Goal: Information Seeking & Learning: Learn about a topic

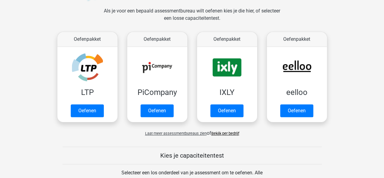
scroll to position [91, 0]
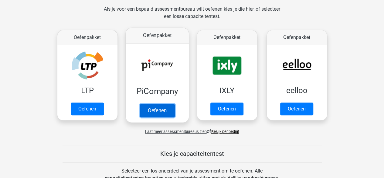
click at [155, 107] on link "Oefenen" at bounding box center [157, 110] width 35 height 13
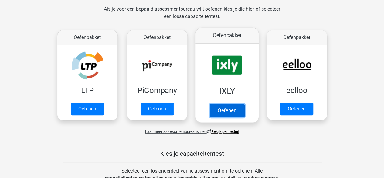
click at [214, 104] on link "Oefenen" at bounding box center [227, 110] width 35 height 13
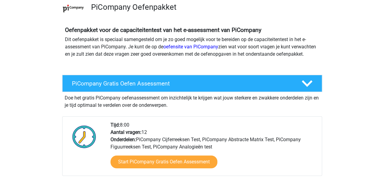
scroll to position [91, 0]
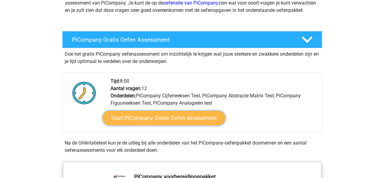
click at [162, 125] on link "Start PiCompany Gratis Oefen Assessment" at bounding box center [163, 118] width 123 height 15
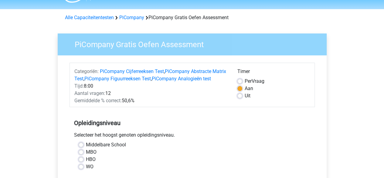
scroll to position [30, 0]
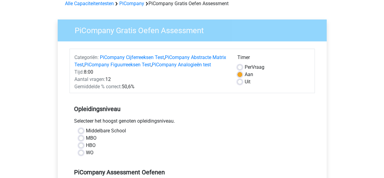
click at [86, 149] on label "HBO" at bounding box center [91, 145] width 10 height 7
click at [81, 148] on input "HBO" at bounding box center [81, 145] width 5 height 6
radio input "true"
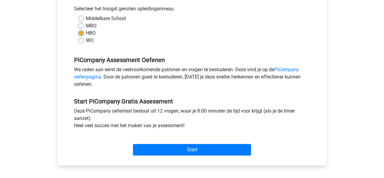
scroll to position [152, 0]
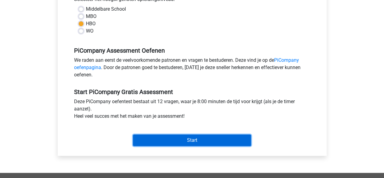
click at [189, 146] on input "Start" at bounding box center [192, 140] width 118 height 12
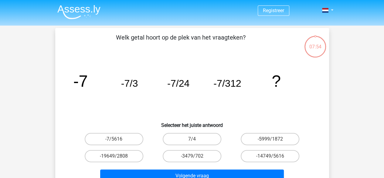
scroll to position [30, 0]
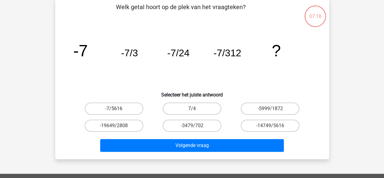
click at [125, 110] on label "-7/5616" at bounding box center [114, 108] width 59 height 12
click at [118, 110] on input "-7/5616" at bounding box center [116, 110] width 4 height 4
radio input "true"
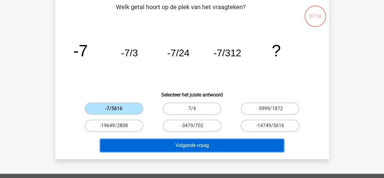
click at [208, 145] on button "Volgende vraag" at bounding box center [192, 145] width 184 height 13
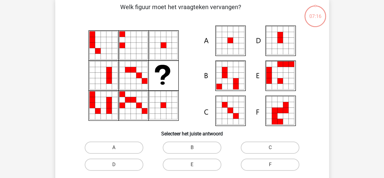
scroll to position [28, 0]
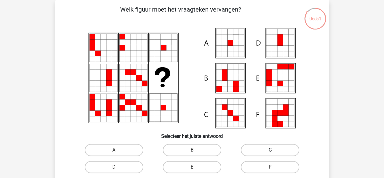
click at [278, 152] on label "C" at bounding box center [270, 150] width 59 height 12
click at [274, 152] on input "C" at bounding box center [272, 152] width 4 height 4
radio input "true"
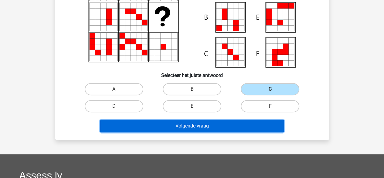
click at [245, 128] on button "Volgende vraag" at bounding box center [192, 125] width 184 height 13
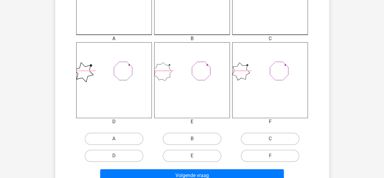
scroll to position [273, 0]
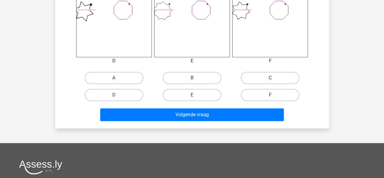
click at [267, 81] on label "C" at bounding box center [270, 78] width 59 height 12
click at [270, 81] on input "C" at bounding box center [272, 80] width 4 height 4
radio input "true"
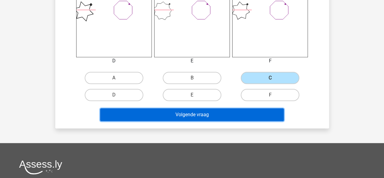
click at [247, 111] on button "Volgende vraag" at bounding box center [192, 114] width 184 height 13
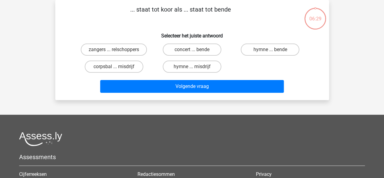
scroll to position [0, 0]
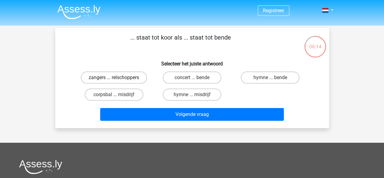
click at [121, 77] on label "zangers ... relschoppers" at bounding box center [114, 77] width 66 height 12
click at [118, 77] on input "zangers ... relschoppers" at bounding box center [116, 79] width 4 height 4
radio input "true"
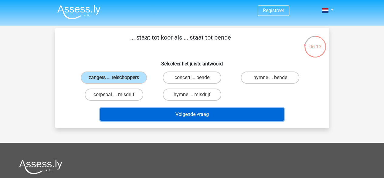
click at [177, 111] on button "Volgende vraag" at bounding box center [192, 114] width 184 height 13
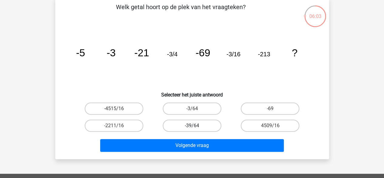
click at [203, 128] on label "-39/64" at bounding box center [192, 125] width 59 height 12
click at [196, 128] on input "-39/64" at bounding box center [194, 127] width 4 height 4
radio input "true"
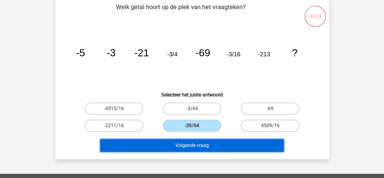
click at [222, 147] on button "Volgende vraag" at bounding box center [192, 145] width 184 height 13
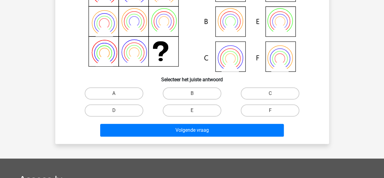
scroll to position [89, 0]
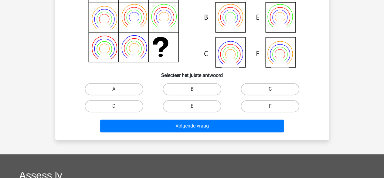
click at [204, 115] on div "Volgende vraag" at bounding box center [192, 124] width 254 height 20
click at [204, 109] on label "E" at bounding box center [192, 106] width 59 height 12
click at [196, 109] on input "E" at bounding box center [194, 108] width 4 height 4
radio input "true"
click at [206, 134] on div "Volgende vraag" at bounding box center [192, 126] width 234 height 15
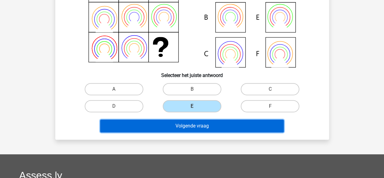
click at [205, 127] on button "Volgende vraag" at bounding box center [192, 125] width 184 height 13
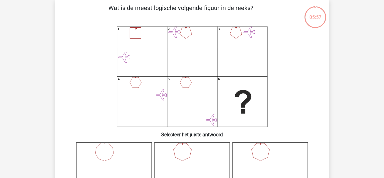
scroll to position [28, 0]
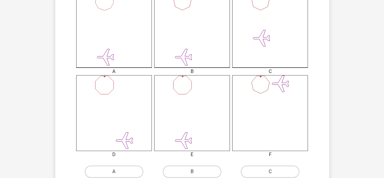
click at [257, 84] on icon at bounding box center [270, 113] width 76 height 76
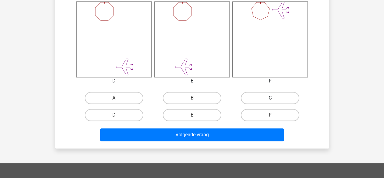
scroll to position [271, 0]
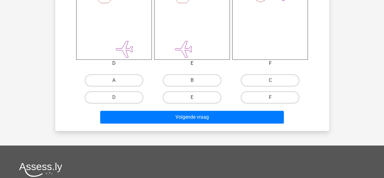
click at [272, 94] on label "F" at bounding box center [270, 97] width 59 height 12
click at [272, 97] on input "F" at bounding box center [272, 99] width 4 height 4
radio input "true"
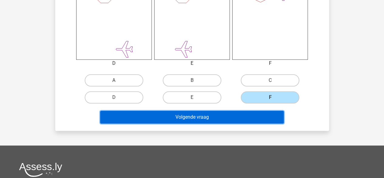
click at [259, 119] on button "Volgende vraag" at bounding box center [192, 117] width 184 height 13
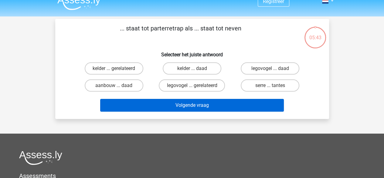
scroll to position [0, 0]
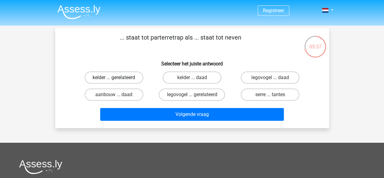
click at [120, 75] on label "kelder ... gerelateerd" at bounding box center [114, 77] width 59 height 12
click at [118, 77] on input "kelder ... gerelateerd" at bounding box center [116, 79] width 4 height 4
radio input "true"
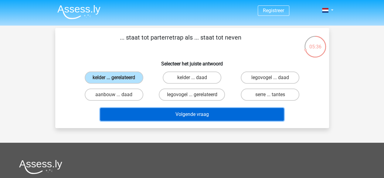
click at [214, 115] on button "Volgende vraag" at bounding box center [192, 114] width 184 height 13
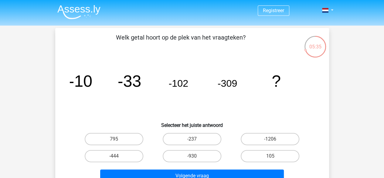
scroll to position [30, 0]
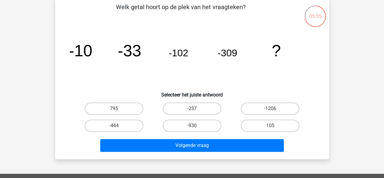
click at [200, 110] on label "-237" at bounding box center [192, 108] width 59 height 12
click at [196, 110] on input "-237" at bounding box center [194, 110] width 4 height 4
radio input "true"
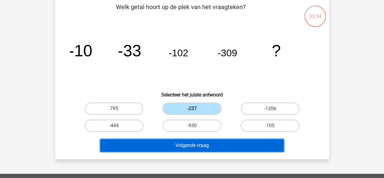
click at [228, 146] on button "Volgende vraag" at bounding box center [192, 145] width 184 height 13
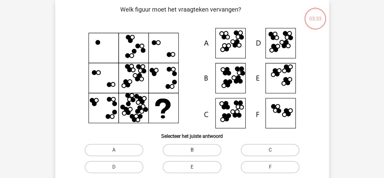
click at [207, 151] on label "B" at bounding box center [192, 150] width 59 height 12
click at [196, 151] on input "B" at bounding box center [194, 152] width 4 height 4
radio input "true"
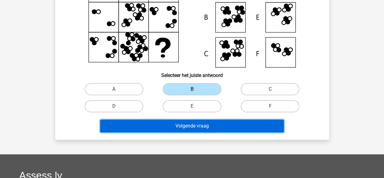
click at [226, 128] on button "Volgende vraag" at bounding box center [192, 125] width 184 height 13
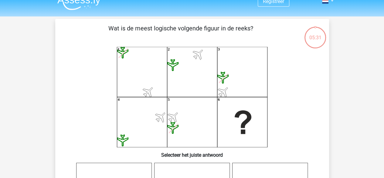
scroll to position [0, 0]
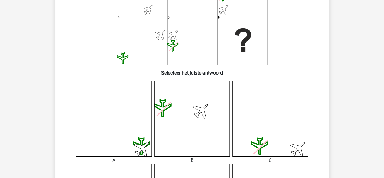
click at [206, 115] on icon at bounding box center [192, 118] width 76 height 76
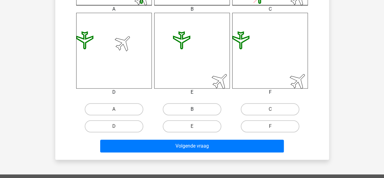
scroll to position [243, 0]
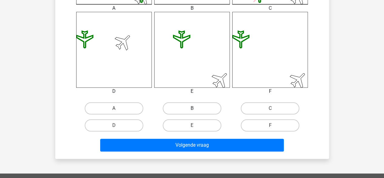
click at [209, 112] on label "B" at bounding box center [192, 108] width 59 height 12
click at [196, 112] on input "B" at bounding box center [194, 110] width 4 height 4
radio input "true"
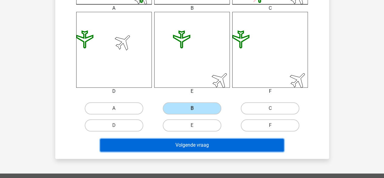
click at [220, 143] on button "Volgende vraag" at bounding box center [192, 144] width 184 height 13
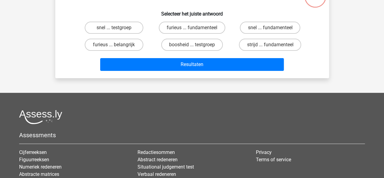
scroll to position [28, 0]
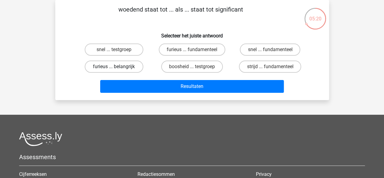
click at [124, 65] on label "furieus ... belangrijk" at bounding box center [114, 66] width 59 height 12
click at [118, 67] on input "furieus ... belangrijk" at bounding box center [116, 69] width 4 height 4
radio input "true"
click at [177, 72] on label "boosheid ... testgroep" at bounding box center [192, 66] width 62 height 12
click at [192, 70] on input "boosheid ... testgroep" at bounding box center [194, 69] width 4 height 4
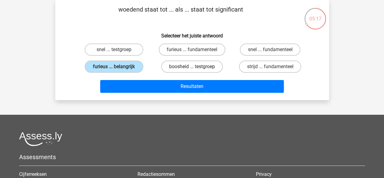
radio input "true"
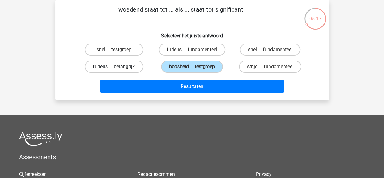
click at [122, 68] on label "furieus ... belangrijk" at bounding box center [114, 66] width 59 height 12
click at [118, 68] on input "furieus ... belangrijk" at bounding box center [116, 69] width 4 height 4
radio input "true"
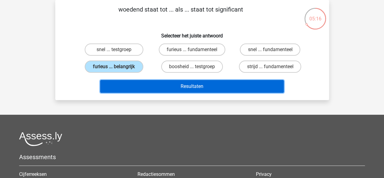
click at [187, 92] on button "Resultaten" at bounding box center [192, 86] width 184 height 13
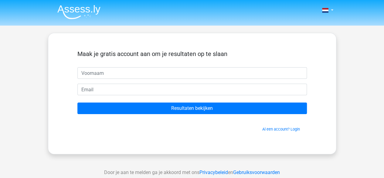
click at [188, 73] on input "text" at bounding box center [192, 73] width 230 height 12
click at [188, 72] on input "text" at bounding box center [192, 73] width 230 height 12
type input "[DEMOGRAPHIC_DATA]"
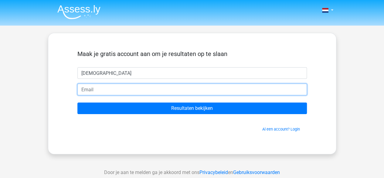
click at [131, 90] on input "email" at bounding box center [192, 90] width 230 height 12
type input "[PERSON_NAME][EMAIL_ADDRESS][DOMAIN_NAME]"
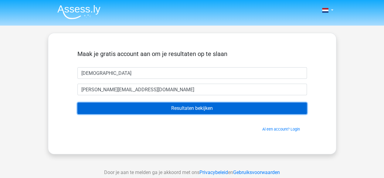
click at [197, 108] on input "Resultaten bekijken" at bounding box center [192, 108] width 230 height 12
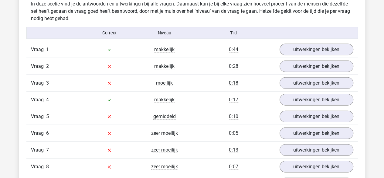
scroll to position [668, 0]
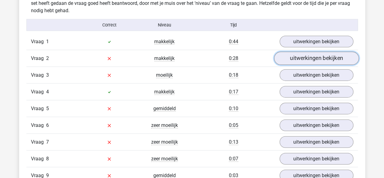
click at [309, 58] on link "uitwerkingen bekijken" at bounding box center [316, 58] width 85 height 13
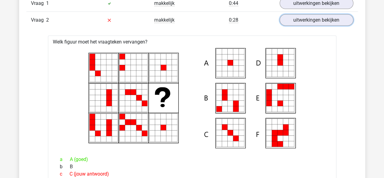
scroll to position [698, 0]
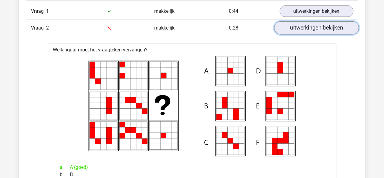
click at [318, 27] on link "uitwerkingen bekijken" at bounding box center [316, 28] width 85 height 13
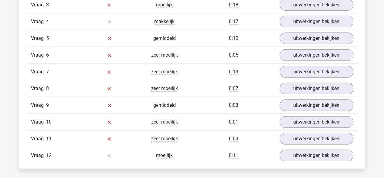
scroll to position [729, 0]
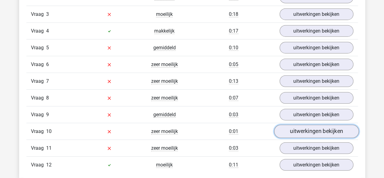
click at [300, 126] on link "uitwerkingen bekijken" at bounding box center [316, 131] width 85 height 13
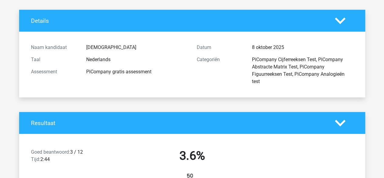
scroll to position [0, 0]
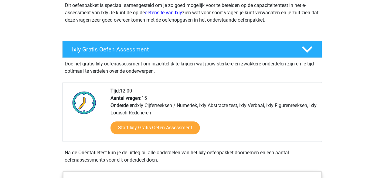
scroll to position [91, 0]
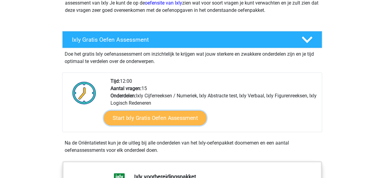
click at [162, 118] on link "Start Ixly Gratis Oefen Assessment" at bounding box center [155, 118] width 103 height 15
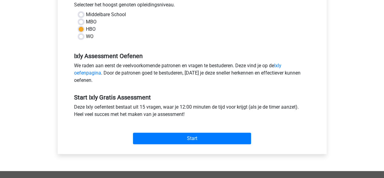
scroll to position [152, 0]
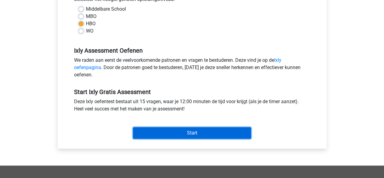
click at [173, 127] on input "Start" at bounding box center [192, 133] width 118 height 12
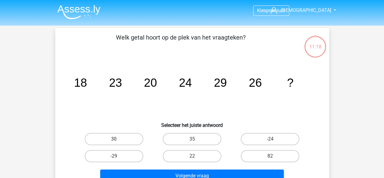
click at [107, 136] on label "30" at bounding box center [114, 139] width 59 height 12
click at [114, 139] on input "30" at bounding box center [116, 141] width 4 height 4
radio input "true"
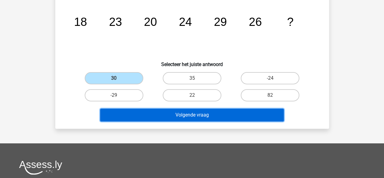
click at [208, 114] on button "Volgende vraag" at bounding box center [192, 114] width 184 height 13
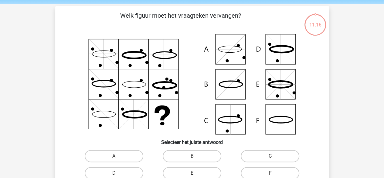
scroll to position [30, 0]
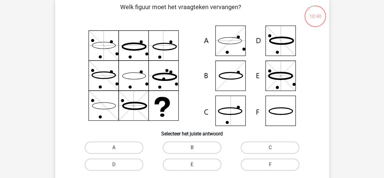
click at [279, 84] on icon at bounding box center [192, 76] width 245 height 100
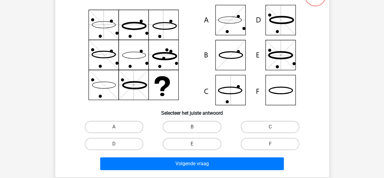
scroll to position [61, 0]
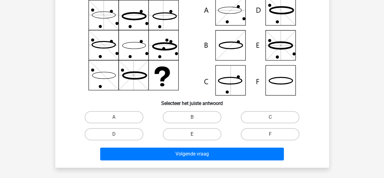
click at [177, 136] on label "E" at bounding box center [192, 134] width 59 height 12
click at [192, 136] on input "E" at bounding box center [194, 136] width 4 height 4
radio input "true"
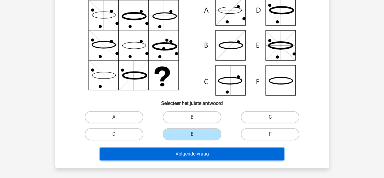
click at [210, 148] on button "Volgende vraag" at bounding box center [192, 153] width 184 height 13
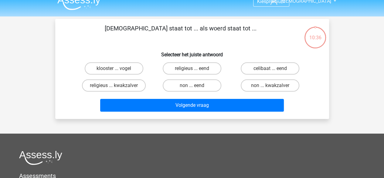
scroll to position [0, 0]
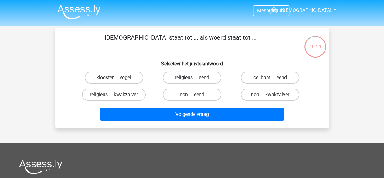
click at [183, 76] on label "religieus ... eend" at bounding box center [192, 77] width 59 height 12
click at [192, 77] on input "religieus ... eend" at bounding box center [194, 79] width 4 height 4
radio input "true"
click at [191, 97] on label "non ... eend" at bounding box center [192, 94] width 59 height 12
click at [192, 97] on input "non ... eend" at bounding box center [194, 96] width 4 height 4
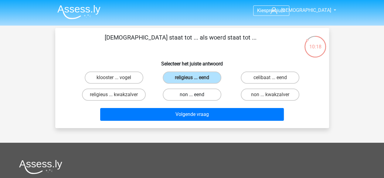
radio input "true"
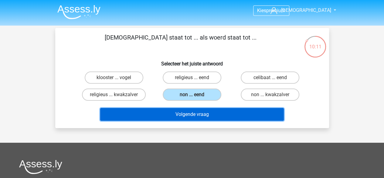
click at [205, 111] on button "Volgende vraag" at bounding box center [192, 114] width 184 height 13
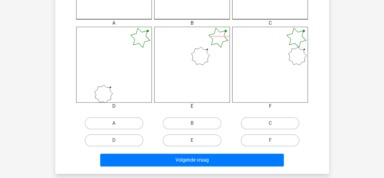
scroll to position [243, 0]
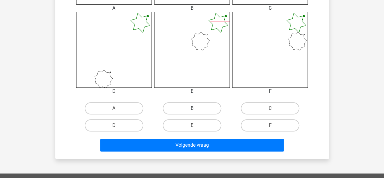
click at [189, 111] on label "B" at bounding box center [192, 108] width 59 height 12
click at [192, 111] on input "B" at bounding box center [194, 110] width 4 height 4
radio input "true"
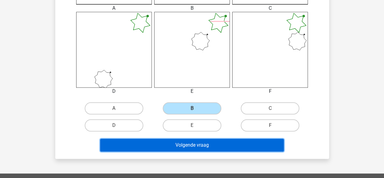
click at [206, 145] on button "Volgende vraag" at bounding box center [192, 144] width 184 height 13
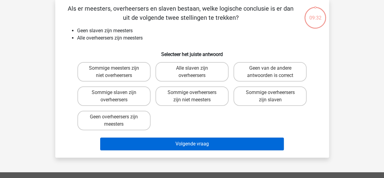
scroll to position [28, 0]
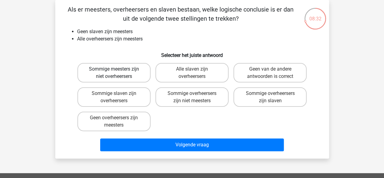
click at [118, 69] on label "Sommige meesters zijn niet overheersers" at bounding box center [113, 72] width 73 height 19
click at [118, 69] on input "Sommige meesters zijn niet overheersers" at bounding box center [116, 71] width 4 height 4
radio input "true"
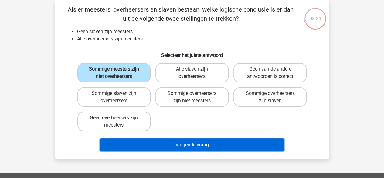
click at [183, 141] on button "Volgende vraag" at bounding box center [192, 144] width 184 height 13
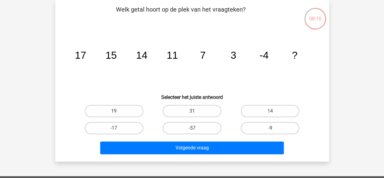
click at [273, 131] on input "-9" at bounding box center [272, 130] width 4 height 4
radio input "true"
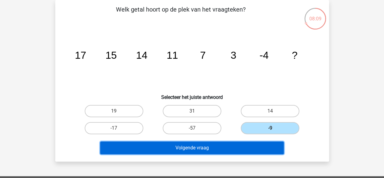
click at [261, 149] on button "Volgende vraag" at bounding box center [192, 147] width 184 height 13
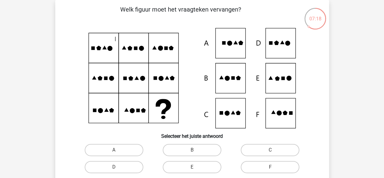
click at [270, 106] on icon at bounding box center [192, 78] width 245 height 100
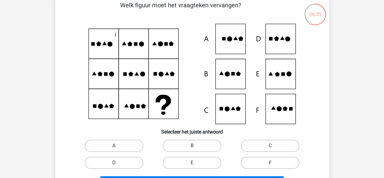
scroll to position [89, 0]
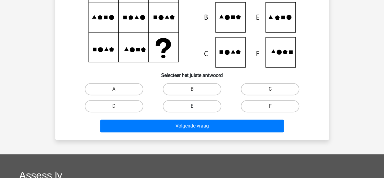
click at [195, 104] on label "E" at bounding box center [192, 106] width 59 height 12
click at [195, 106] on input "E" at bounding box center [194, 108] width 4 height 4
radio input "true"
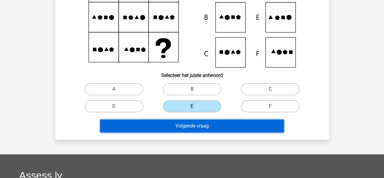
click at [209, 120] on button "Volgende vraag" at bounding box center [192, 125] width 184 height 13
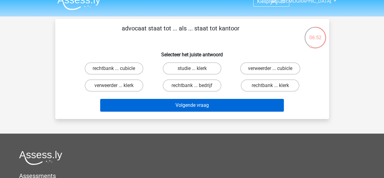
scroll to position [0, 0]
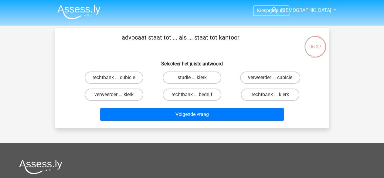
click at [117, 93] on label "verweerder ... klerk" at bounding box center [114, 94] width 59 height 12
click at [117, 94] on input "verweerder ... klerk" at bounding box center [116, 96] width 4 height 4
radio input "true"
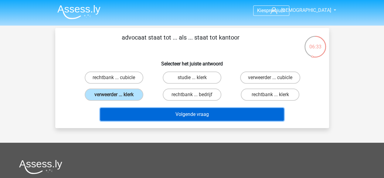
click at [171, 112] on button "Volgende vraag" at bounding box center [192, 114] width 184 height 13
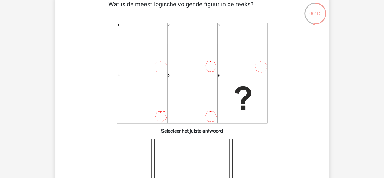
scroll to position [28, 0]
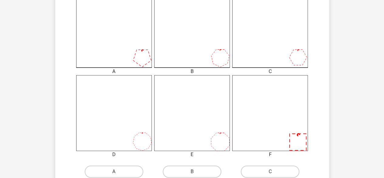
click at [189, 56] on icon at bounding box center [192, 30] width 76 height 76
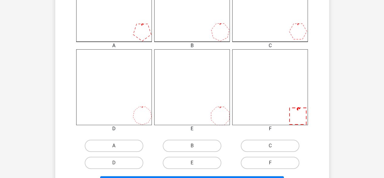
scroll to position [241, 0]
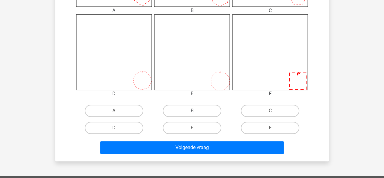
click at [200, 111] on label "B" at bounding box center [192, 110] width 59 height 12
click at [196, 111] on input "B" at bounding box center [194, 113] width 4 height 4
radio input "true"
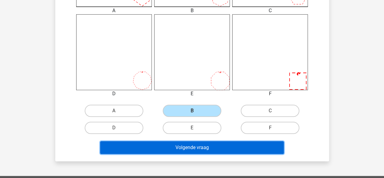
click at [210, 143] on button "Volgende vraag" at bounding box center [192, 147] width 184 height 13
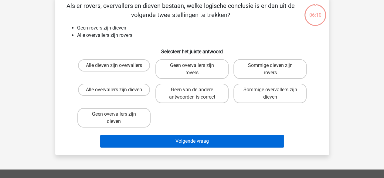
scroll to position [28, 0]
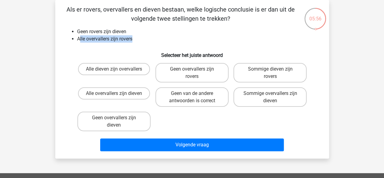
drag, startPoint x: 79, startPoint y: 39, endPoint x: 142, endPoint y: 39, distance: 62.9
click at [142, 39] on li "Alle overvallers zijn rovers" at bounding box center [198, 38] width 242 height 7
click at [119, 47] on h6 "Selecteer het juiste antwoord" at bounding box center [192, 52] width 254 height 11
click at [103, 124] on label "Geen overvallers zijn dieven" at bounding box center [113, 120] width 73 height 19
click at [114, 121] on input "Geen overvallers zijn dieven" at bounding box center [116, 120] width 4 height 4
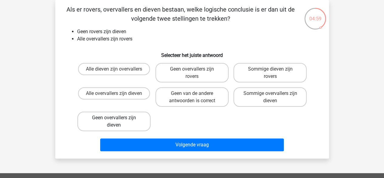
radio input "true"
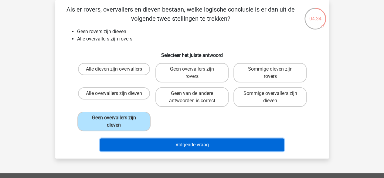
click at [197, 143] on button "Volgende vraag" at bounding box center [192, 144] width 184 height 13
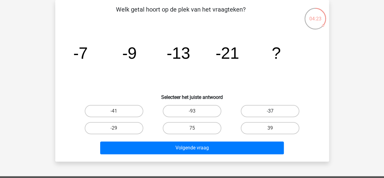
click at [271, 109] on label "-37" at bounding box center [270, 111] width 59 height 12
click at [271, 111] on input "-37" at bounding box center [272, 113] width 4 height 4
radio input "true"
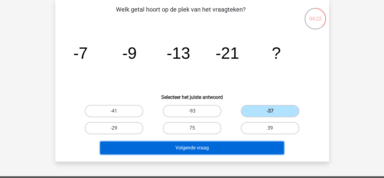
click at [226, 148] on button "Volgende vraag" at bounding box center [192, 147] width 184 height 13
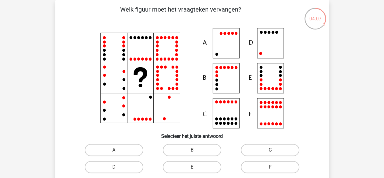
click at [267, 41] on icon at bounding box center [192, 78] width 245 height 100
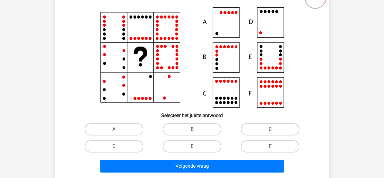
scroll to position [58, 0]
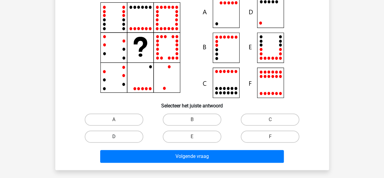
click at [128, 140] on label "D" at bounding box center [114, 136] width 59 height 12
click at [118, 140] on input "D" at bounding box center [116, 138] width 4 height 4
radio input "true"
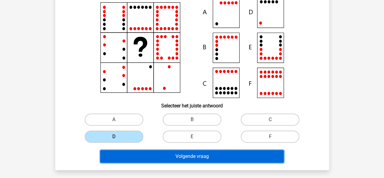
click at [176, 153] on button "Volgende vraag" at bounding box center [192, 156] width 184 height 13
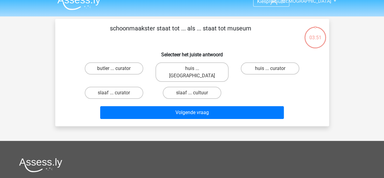
scroll to position [0, 0]
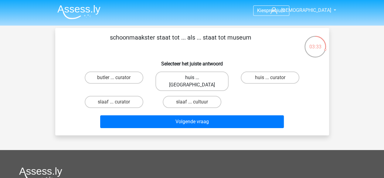
click at [183, 76] on label "huis ... [GEOGRAPHIC_DATA]" at bounding box center [191, 80] width 73 height 19
click at [192, 77] on input "huis ... [GEOGRAPHIC_DATA]" at bounding box center [194, 79] width 4 height 4
radio input "true"
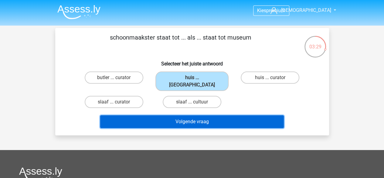
click at [193, 115] on button "Volgende vraag" at bounding box center [192, 121] width 184 height 13
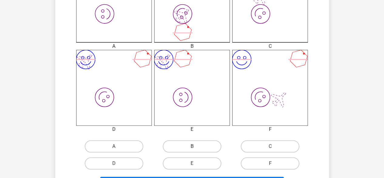
scroll to position [241, 0]
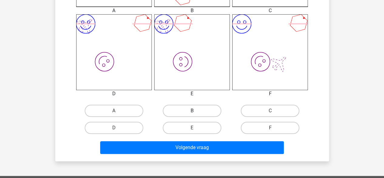
drag, startPoint x: 195, startPoint y: 107, endPoint x: 187, endPoint y: 106, distance: 8.0
click at [194, 107] on label "B" at bounding box center [192, 110] width 59 height 12
click at [194, 111] on input "B" at bounding box center [194, 113] width 4 height 4
radio input "true"
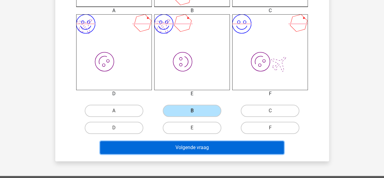
click at [201, 148] on button "Volgende vraag" at bounding box center [192, 147] width 184 height 13
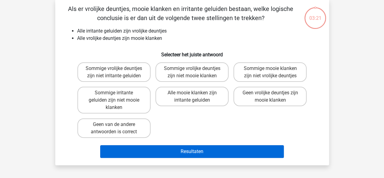
scroll to position [28, 0]
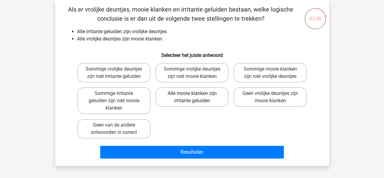
click at [181, 99] on label "Alle mooie klanken zijn irritante geluiden" at bounding box center [191, 96] width 73 height 19
click at [192, 97] on input "Alle mooie klanken zijn irritante geluiden" at bounding box center [194, 95] width 4 height 4
radio input "true"
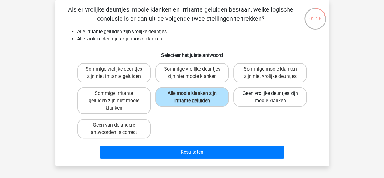
click at [264, 101] on label "Geen vrolijke deuntjes zijn mooie klanken" at bounding box center [270, 96] width 73 height 19
click at [270, 97] on input "Geen vrolijke deuntjes zijn mooie klanken" at bounding box center [272, 95] width 4 height 4
radio input "true"
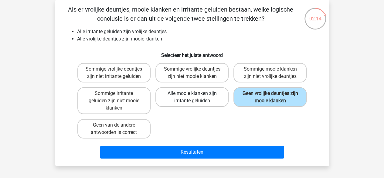
click at [210, 101] on label "Alle mooie klanken zijn irritante geluiden" at bounding box center [191, 96] width 73 height 19
click at [196, 97] on input "Alle mooie klanken zijn irritante geluiden" at bounding box center [194, 95] width 4 height 4
radio input "true"
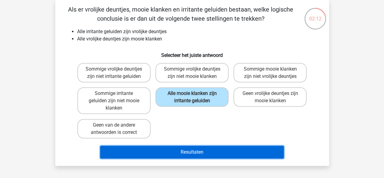
click at [222, 153] on button "Resultaten" at bounding box center [192, 151] width 184 height 13
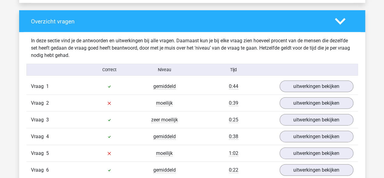
scroll to position [668, 0]
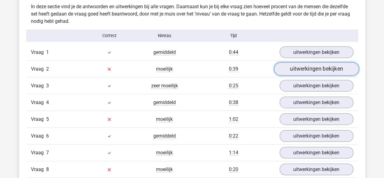
click at [309, 70] on link "uitwerkingen bekijken" at bounding box center [316, 69] width 85 height 13
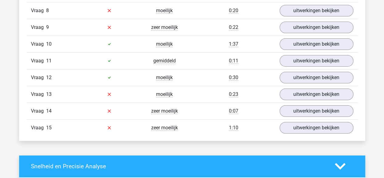
scroll to position [1093, 0]
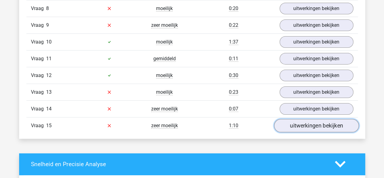
click at [307, 126] on link "uitwerkingen bekijken" at bounding box center [316, 125] width 85 height 13
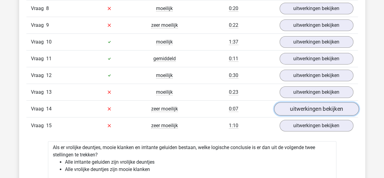
click at [303, 104] on link "uitwerkingen bekijken" at bounding box center [316, 108] width 85 height 13
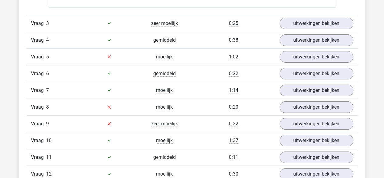
scroll to position [941, 0]
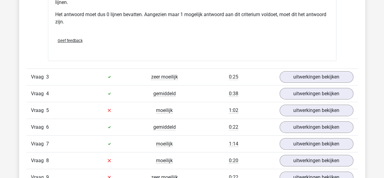
click at [305, 82] on div "Vraag 3 zeer moeilijk 0:25 uitwerkingen bekijken" at bounding box center [192, 76] width 332 height 17
click at [290, 80] on link "uitwerkingen bekijken" at bounding box center [316, 76] width 85 height 13
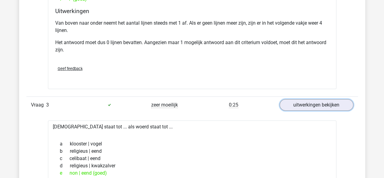
scroll to position [911, 0]
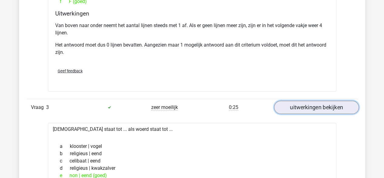
click at [312, 101] on link "uitwerkingen bekijken" at bounding box center [316, 107] width 85 height 13
